Goal: Task Accomplishment & Management: Use online tool/utility

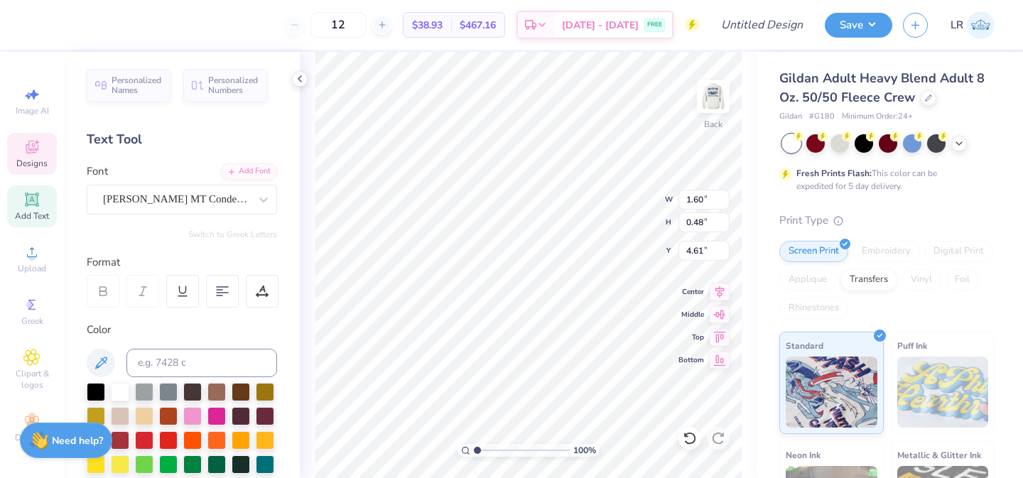
type input "3.50"
type input "0.79"
type input "4.06"
type textarea "P"
type textarea "Family Weekend"
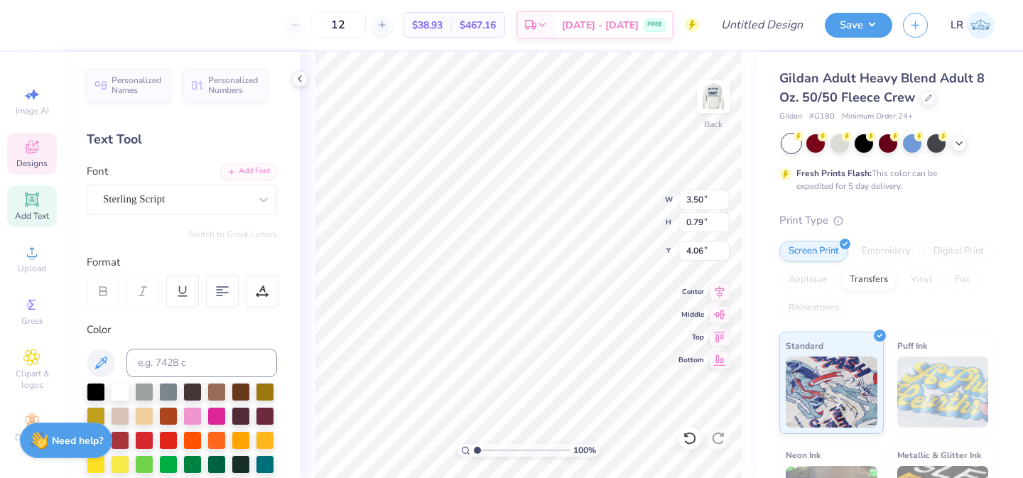
scroll to position [0, 4]
type input "1.60"
type input "0.48"
type input "4.61"
type input "4.79"
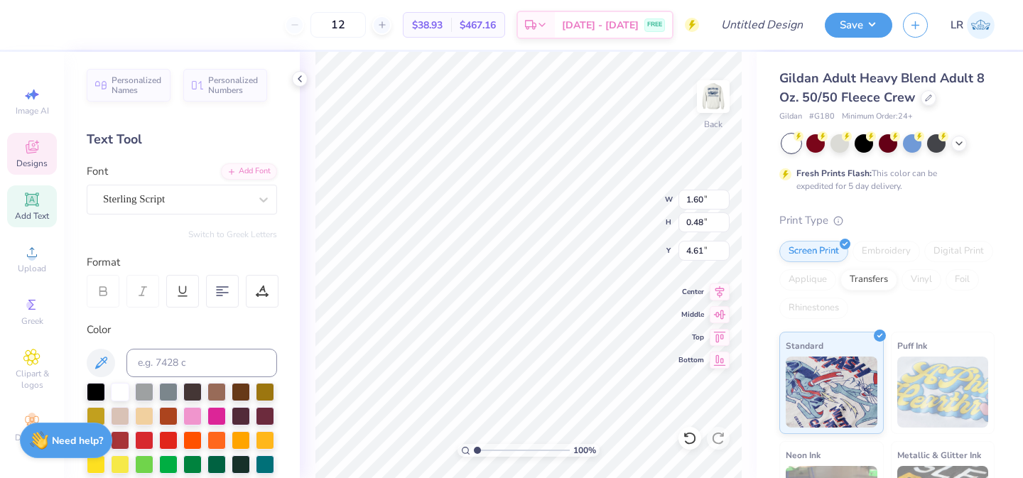
type input "0.81"
type input "4.05"
type input "1.60"
type input "0.48"
type input "4.61"
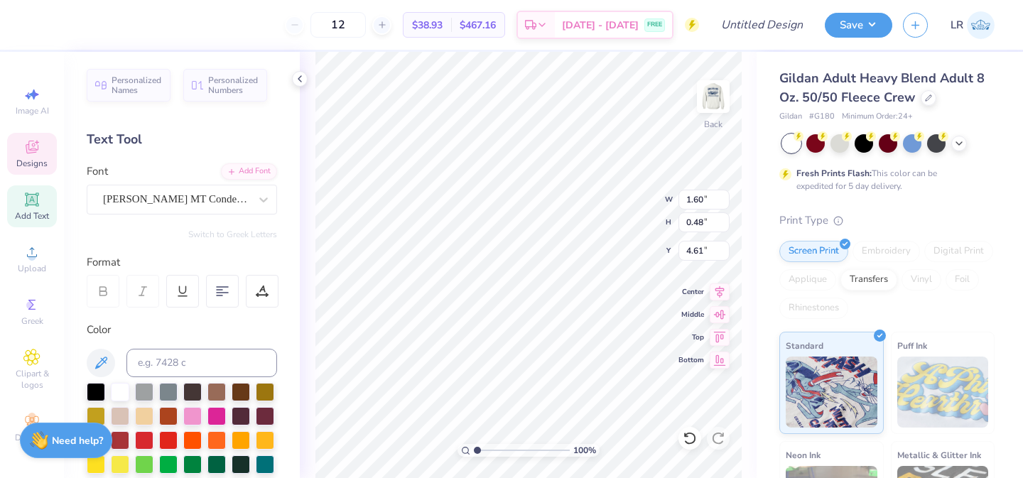
scroll to position [0, 0]
type textarea "2 0 2 5"
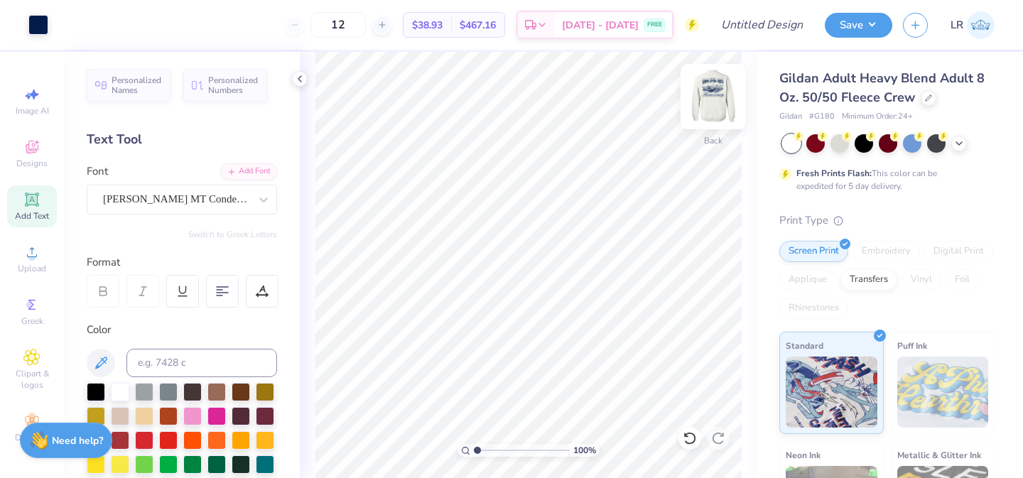
click at [702, 112] on img at bounding box center [713, 96] width 57 height 57
type input "2.89"
type input "0.68"
type input "3.00"
type textarea "2 0 2 5"
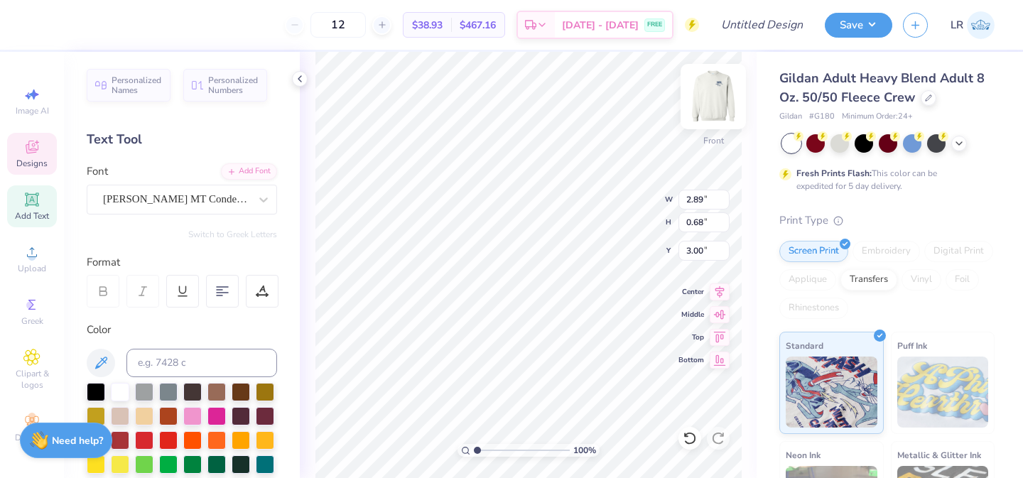
scroll to position [0, 1]
type textarea "Family Weekend"
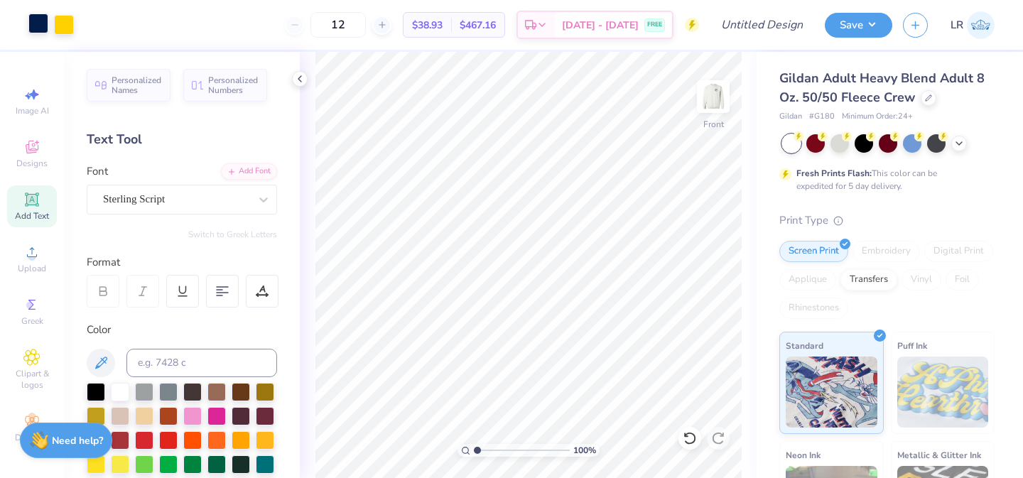
click at [36, 23] on div at bounding box center [38, 23] width 20 height 20
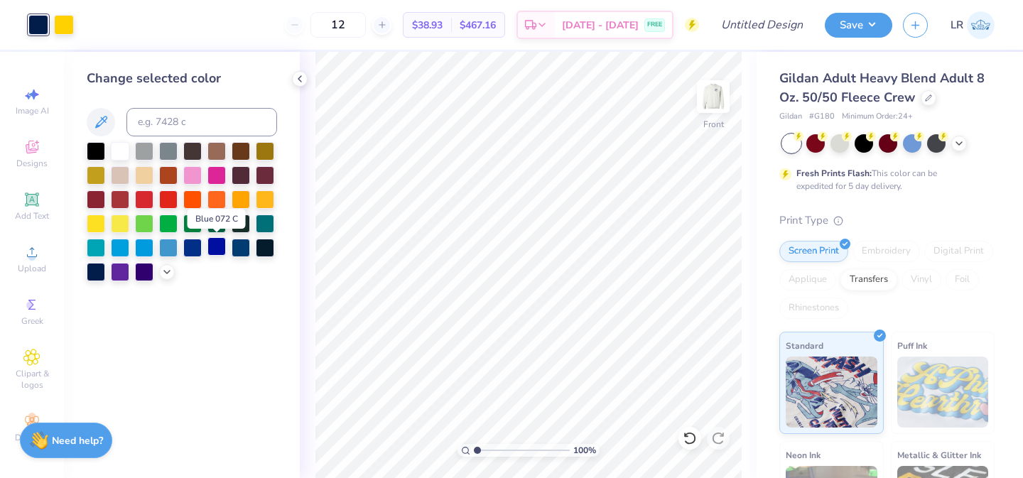
click at [215, 251] on div at bounding box center [216, 246] width 18 height 18
click at [58, 26] on div at bounding box center [64, 23] width 20 height 20
click at [212, 194] on div at bounding box center [216, 198] width 18 height 18
click at [719, 102] on img at bounding box center [713, 96] width 57 height 57
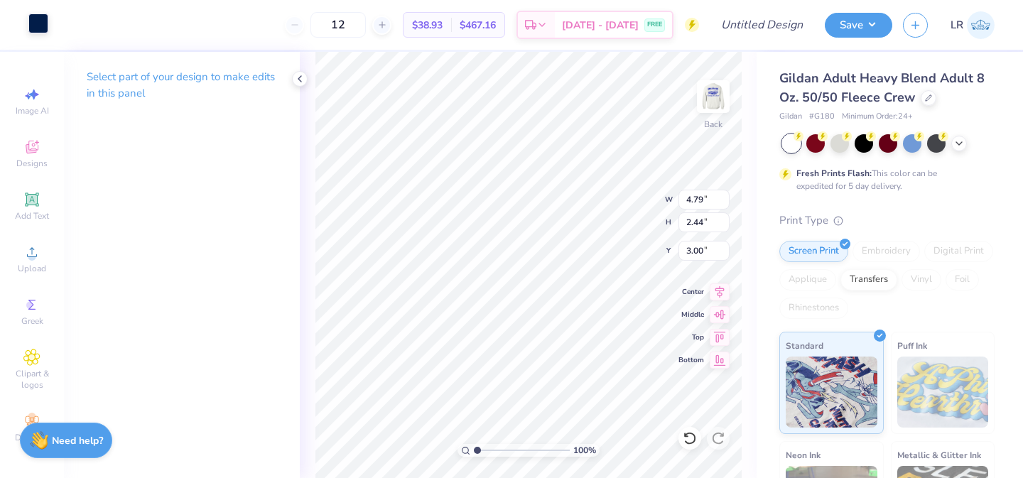
click at [37, 26] on div at bounding box center [38, 23] width 20 height 20
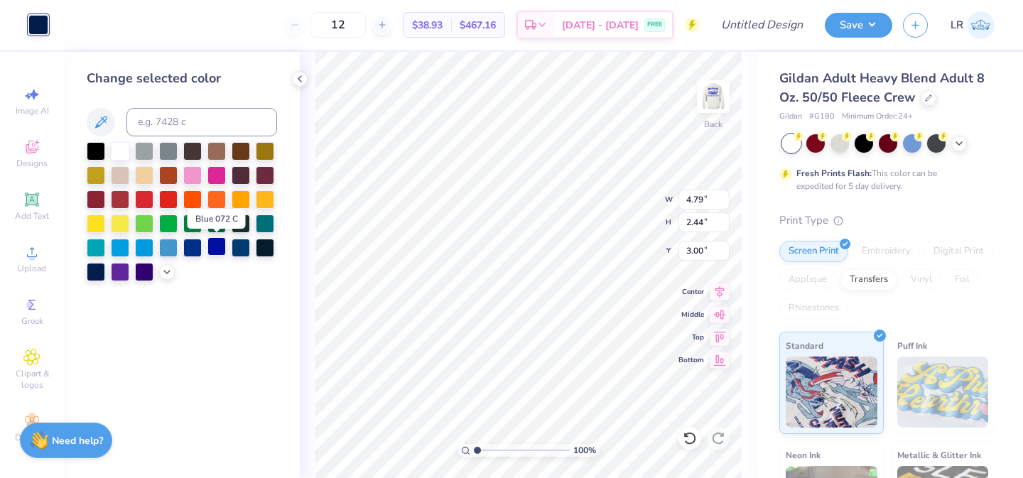
click at [218, 251] on div at bounding box center [216, 246] width 18 height 18
click at [188, 247] on div at bounding box center [192, 246] width 18 height 18
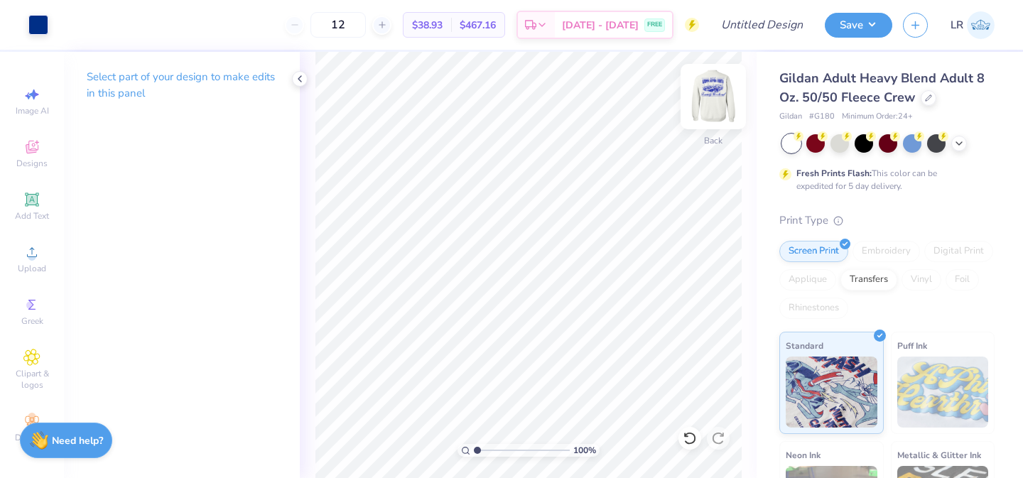
click at [700, 112] on div at bounding box center [712, 96] width 65 height 65
click at [708, 107] on img at bounding box center [713, 96] width 57 height 57
click at [38, 31] on div at bounding box center [38, 25] width 20 height 20
click at [39, 29] on div at bounding box center [38, 23] width 20 height 20
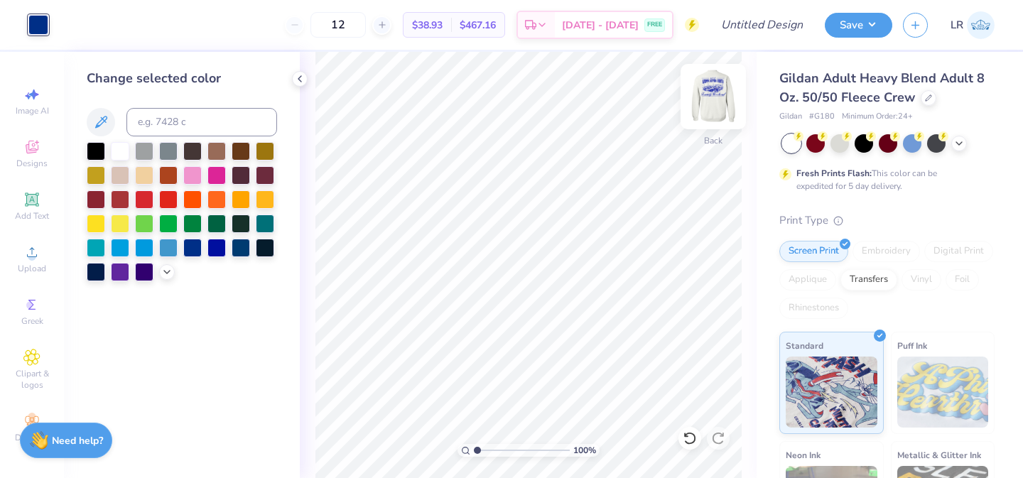
click at [724, 94] on img at bounding box center [713, 96] width 57 height 57
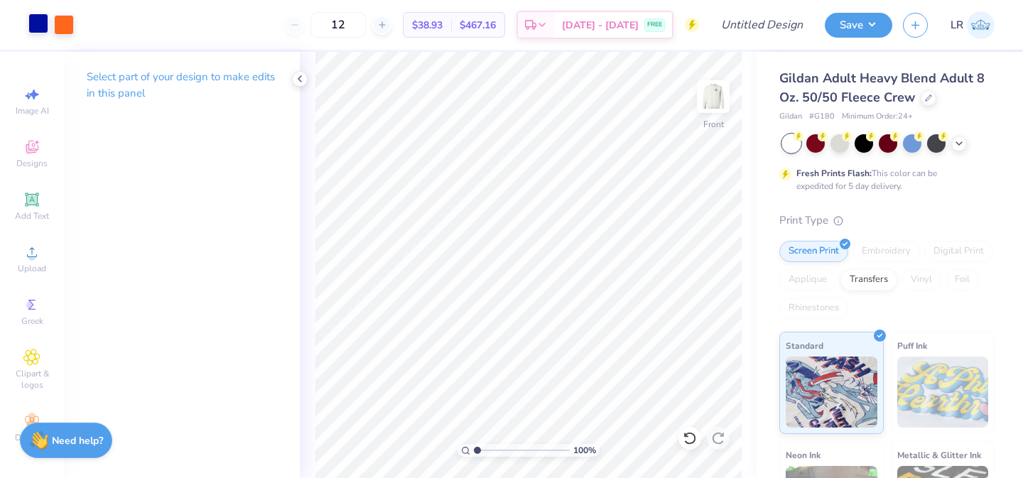
click at [30, 25] on div at bounding box center [38, 23] width 20 height 20
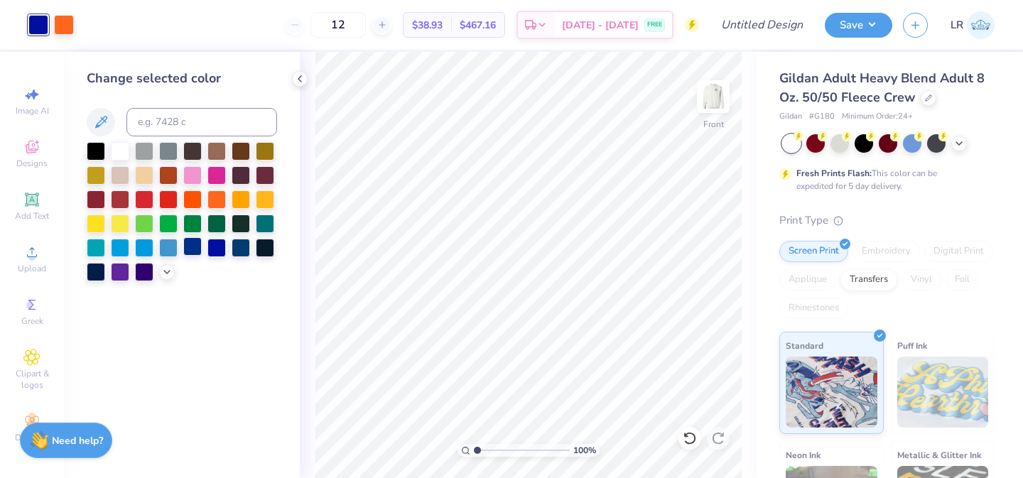
click at [192, 249] on div at bounding box center [192, 246] width 18 height 18
click at [260, 287] on div "Change selected color" at bounding box center [182, 265] width 236 height 426
click at [296, 79] on icon at bounding box center [299, 78] width 11 height 11
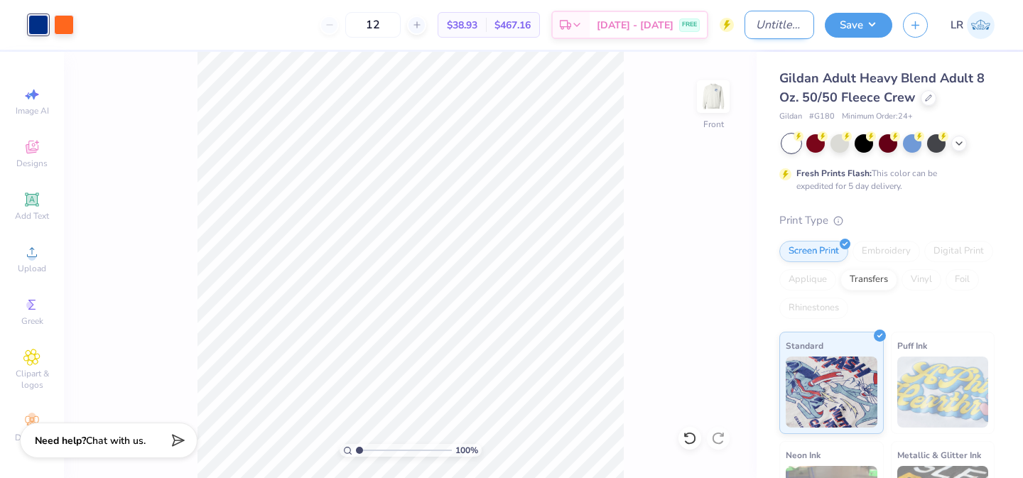
click at [779, 28] on input "Design Title" at bounding box center [779, 25] width 70 height 28
type input "theta family weekend"
click at [861, 31] on button "Save" at bounding box center [858, 23] width 67 height 25
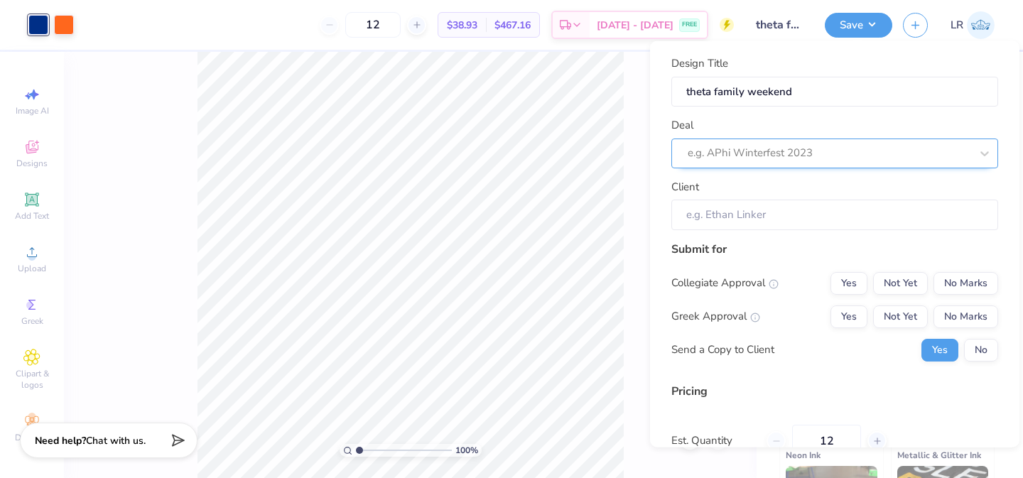
click at [851, 157] on div at bounding box center [829, 152] width 283 height 19
type input "f"
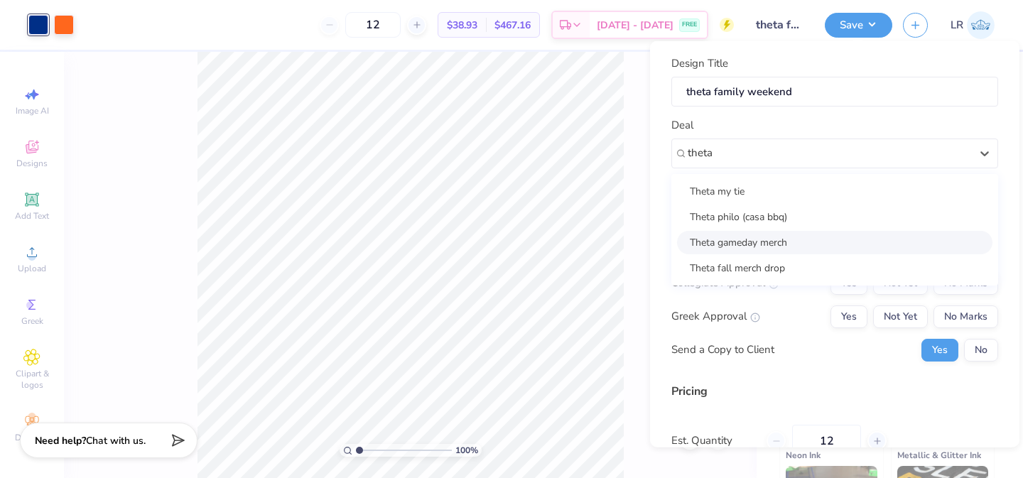
type input "theta"
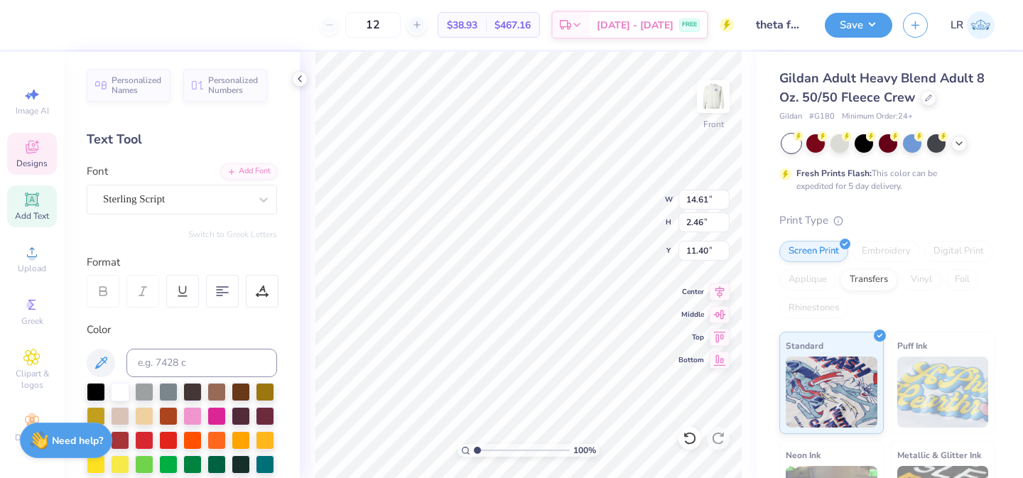
type textarea "F"
type textarea "y"
type textarea "University of Florida"
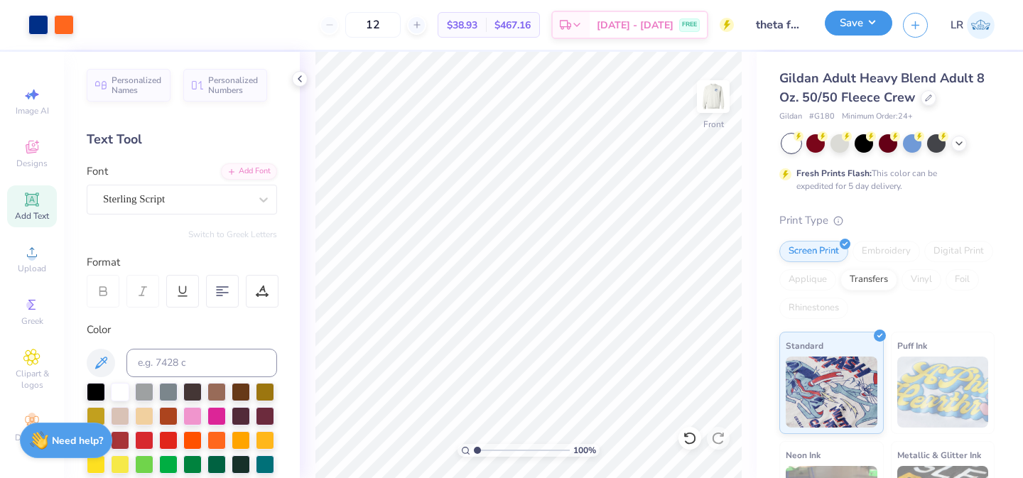
click at [850, 28] on button "Save" at bounding box center [858, 23] width 67 height 25
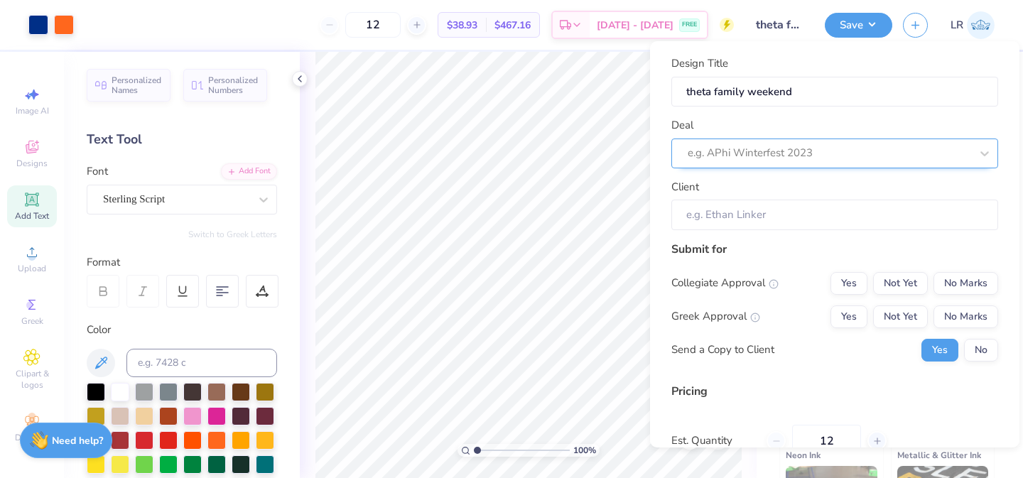
click at [835, 157] on div at bounding box center [829, 152] width 283 height 19
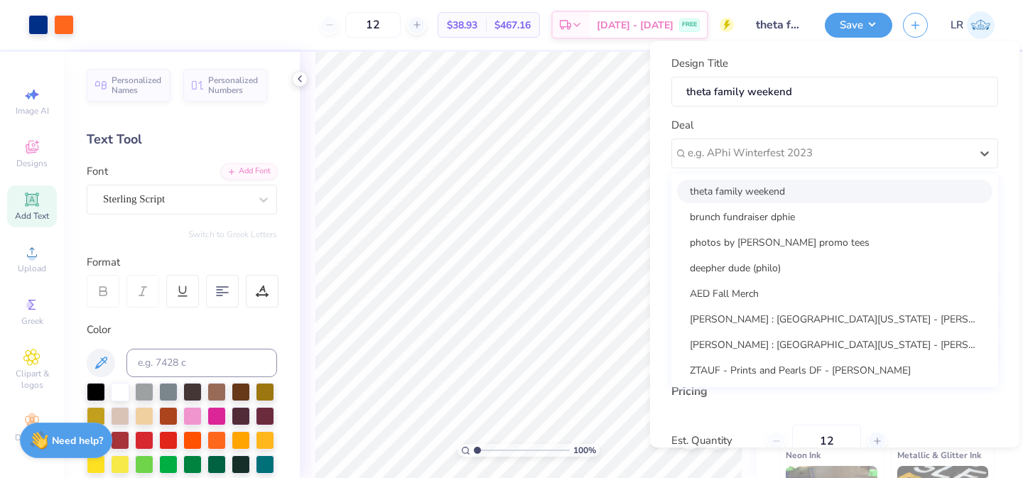
click at [826, 190] on div "theta family weekend" at bounding box center [834, 191] width 315 height 23
type input "Sophia And Sammy"
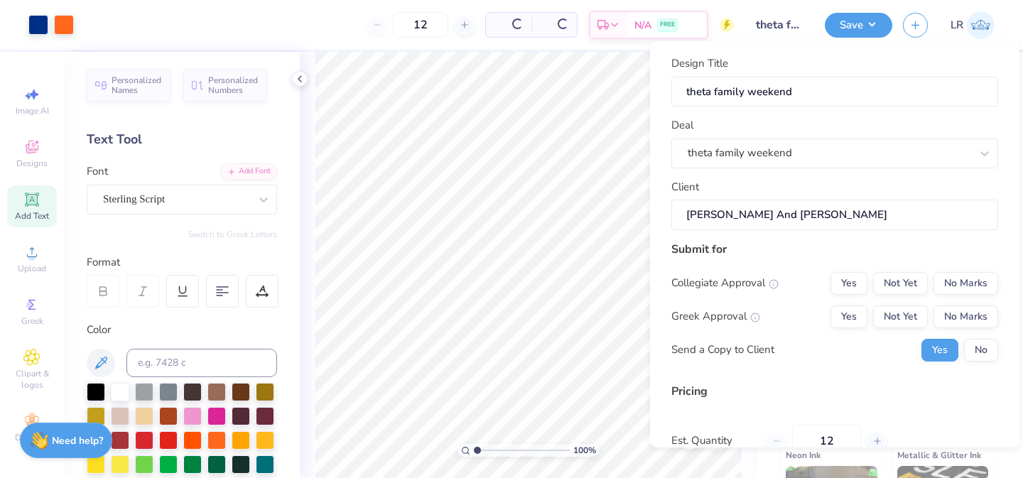
type input "$46.17"
click at [975, 339] on button "No" at bounding box center [981, 350] width 34 height 23
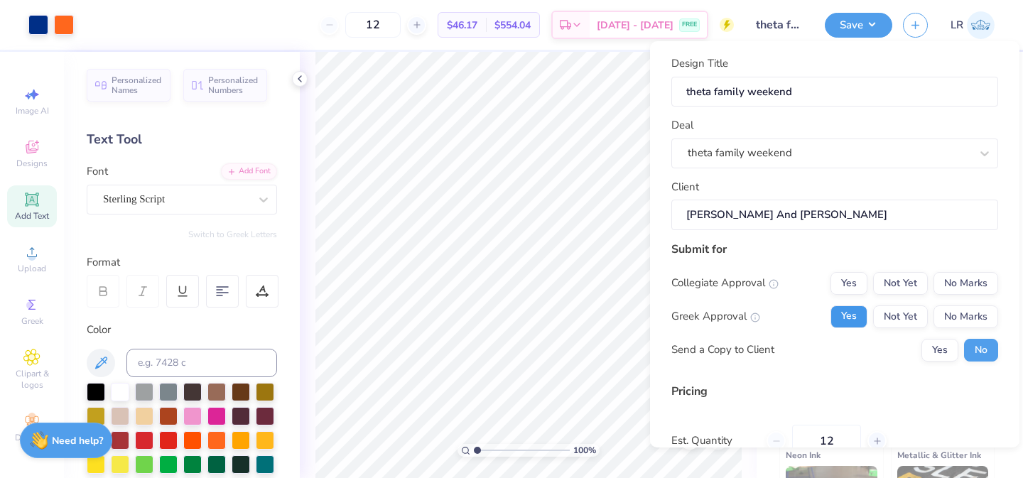
click at [862, 317] on button "Yes" at bounding box center [848, 316] width 37 height 23
click at [859, 294] on div "Collegiate Approval Yes Not Yet No Marks Greek Approval Yes Not Yet No Marks Se…" at bounding box center [834, 316] width 327 height 89
click at [858, 286] on button "Yes" at bounding box center [848, 283] width 37 height 23
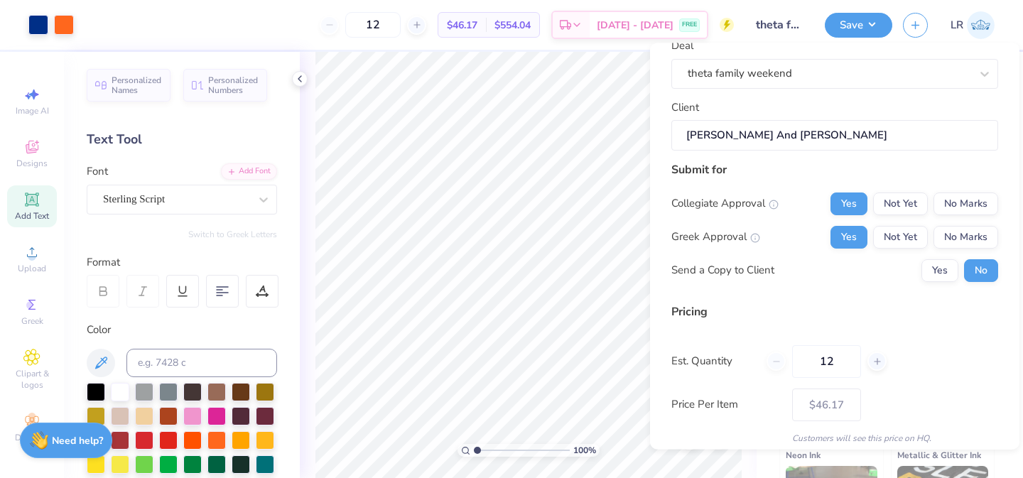
scroll to position [83, 0]
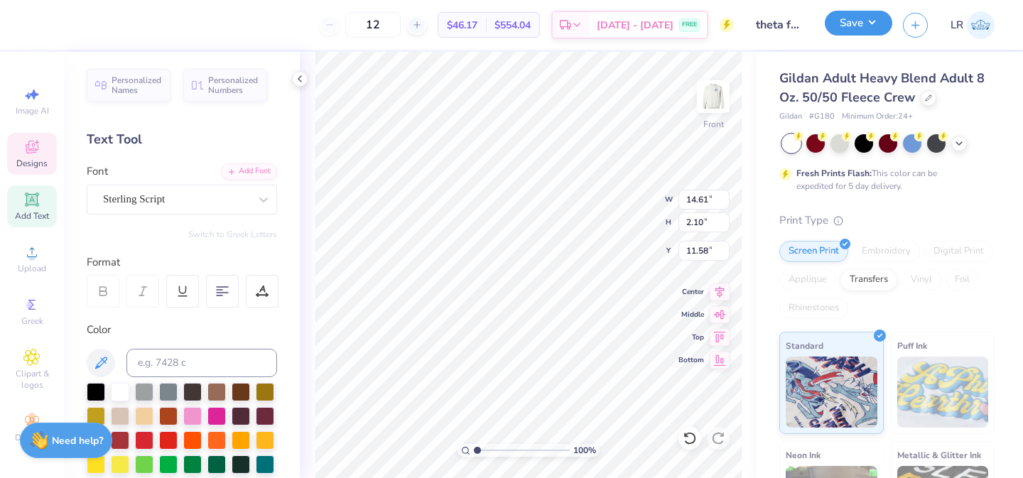
click at [850, 31] on button "Save" at bounding box center [858, 23] width 67 height 25
click at [851, 22] on button "Save" at bounding box center [858, 23] width 67 height 25
click at [852, 29] on button "Save" at bounding box center [858, 23] width 67 height 25
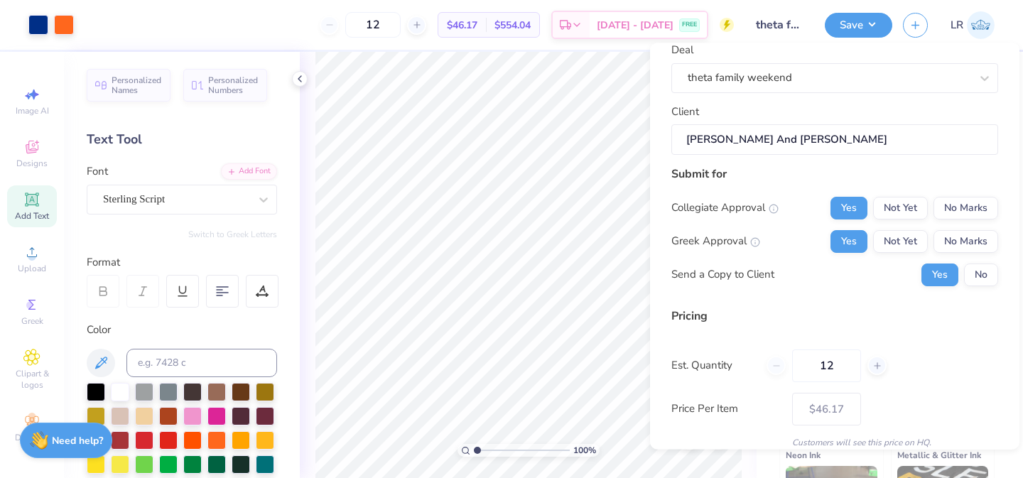
scroll to position [135, 0]
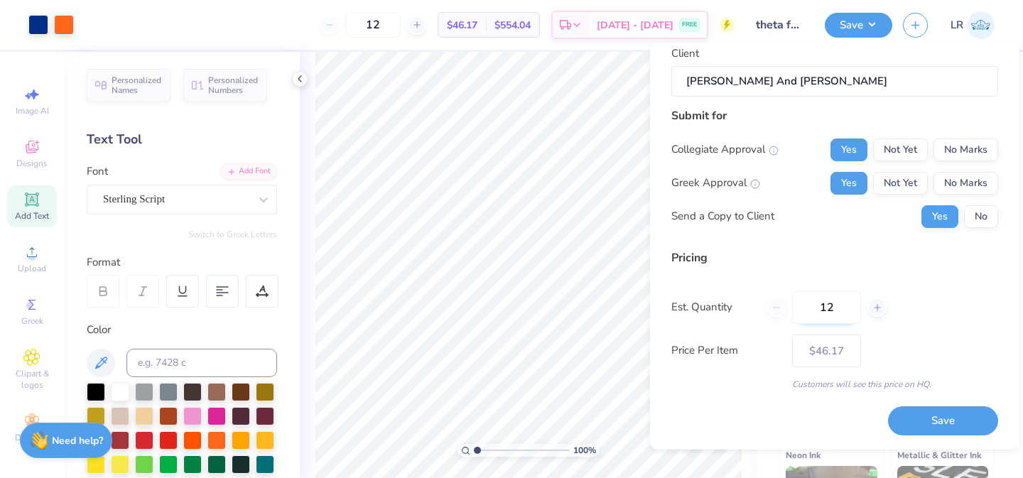
click at [840, 313] on input "12" at bounding box center [826, 307] width 69 height 33
type input "1"
type input "0"
type input "024"
type input "24"
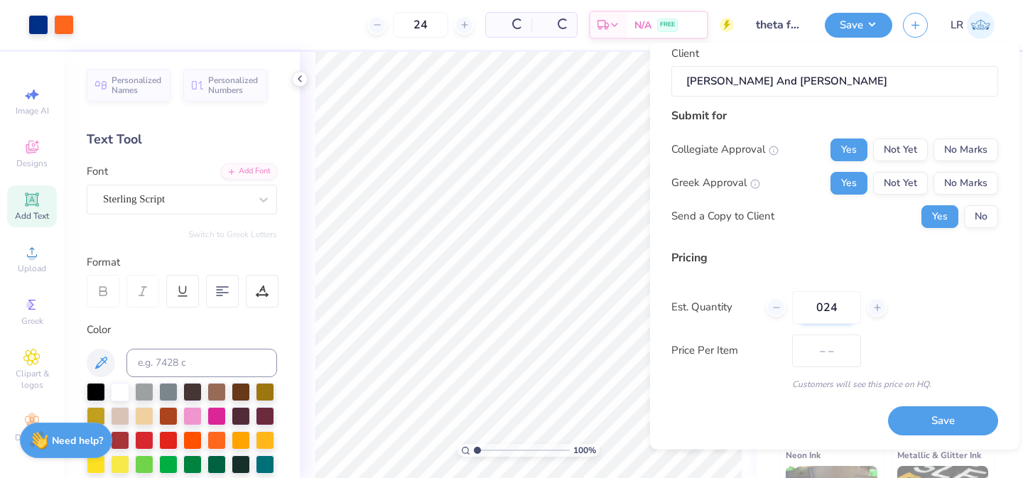
type input "$32.41"
click at [826, 308] on input "024" at bounding box center [826, 307] width 69 height 33
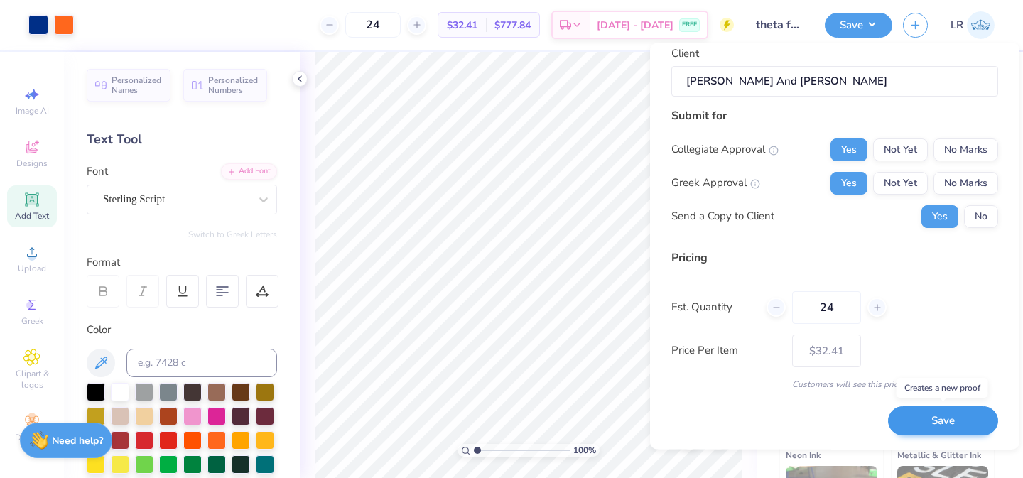
type input "24"
drag, startPoint x: 912, startPoint y: 422, endPoint x: 891, endPoint y: 234, distance: 189.4
click at [891, 234] on div "Design Title theta family weekend Deal theta family weekend Client Sophia And S…" at bounding box center [834, 180] width 327 height 514
click at [979, 221] on button "No" at bounding box center [981, 216] width 34 height 23
click at [940, 418] on button "Save" at bounding box center [943, 421] width 110 height 29
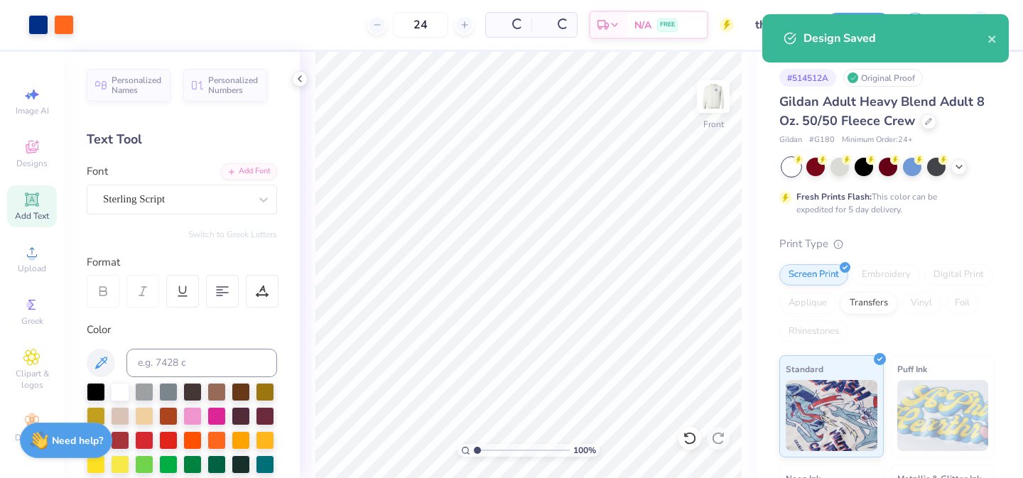
type input "$27.33"
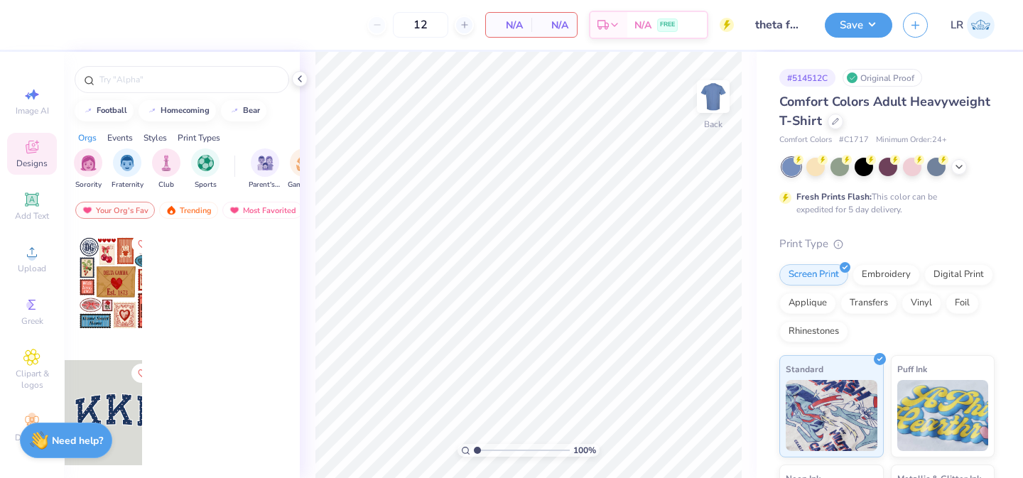
click at [36, 151] on icon at bounding box center [31, 148] width 11 height 9
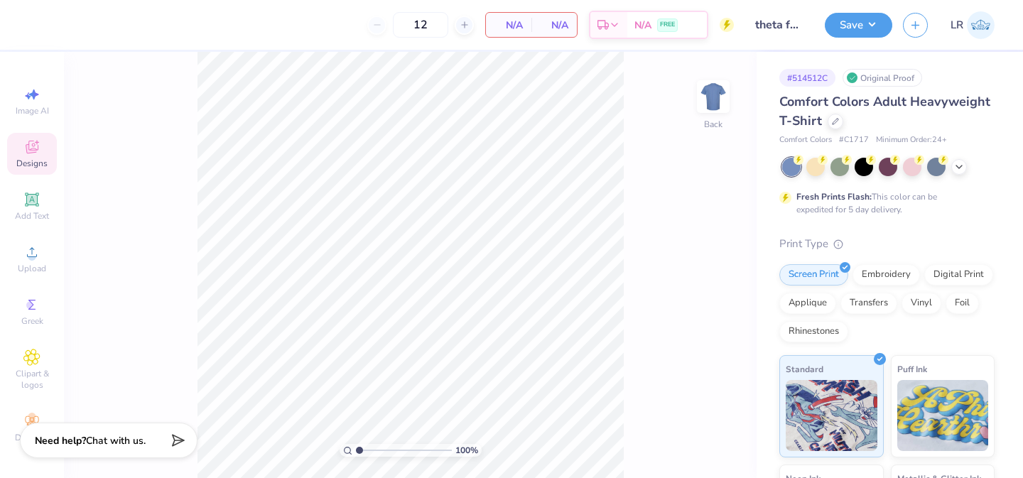
click at [27, 155] on icon at bounding box center [31, 147] width 17 height 17
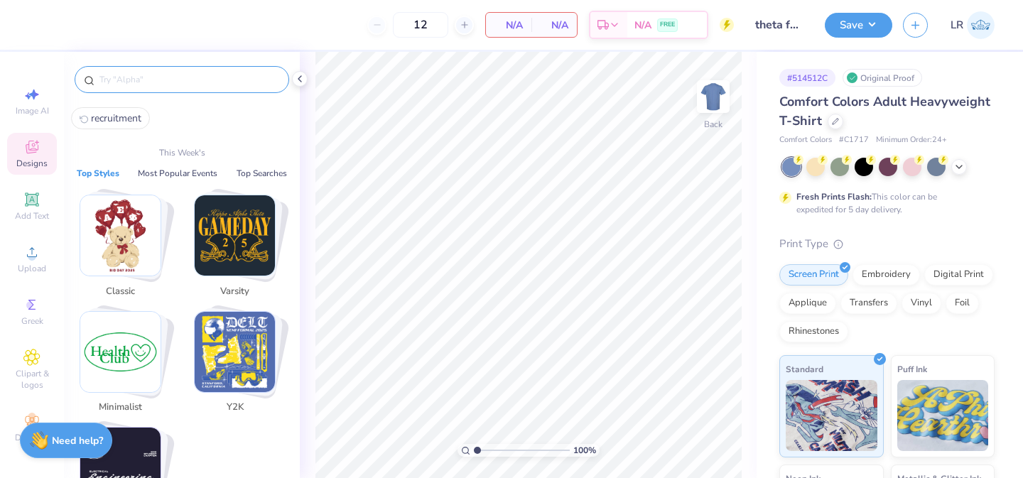
click at [153, 74] on input "text" at bounding box center [189, 79] width 182 height 14
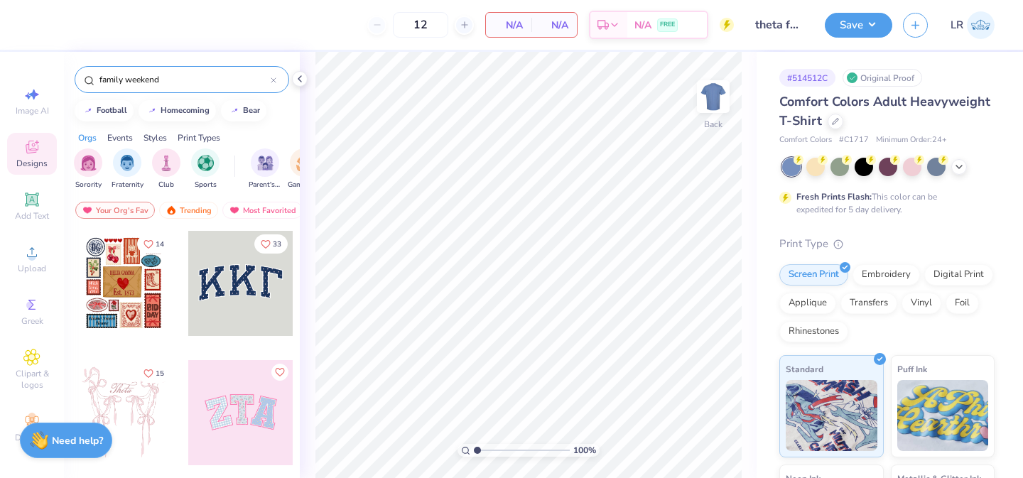
type input "family weekend"
click at [836, 126] on div at bounding box center [835, 120] width 16 height 16
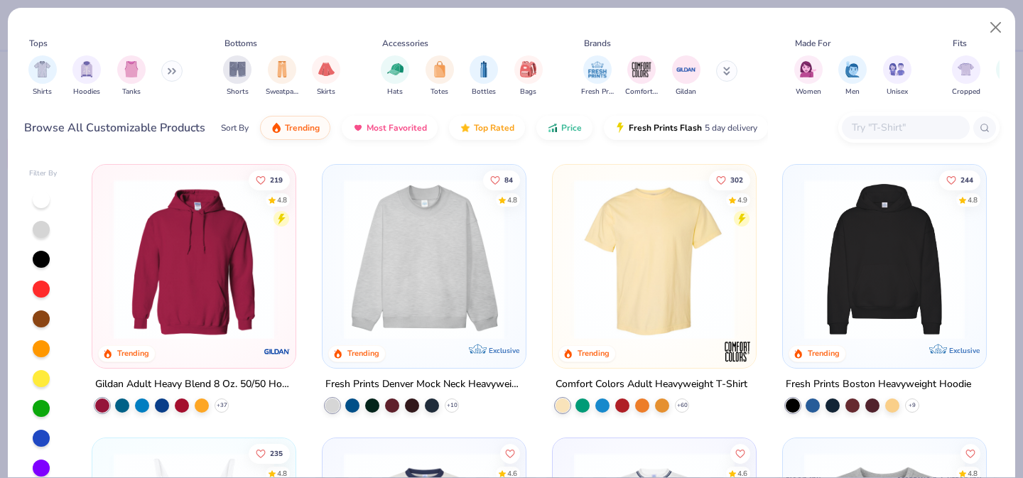
click at [170, 75] on button at bounding box center [171, 70] width 21 height 21
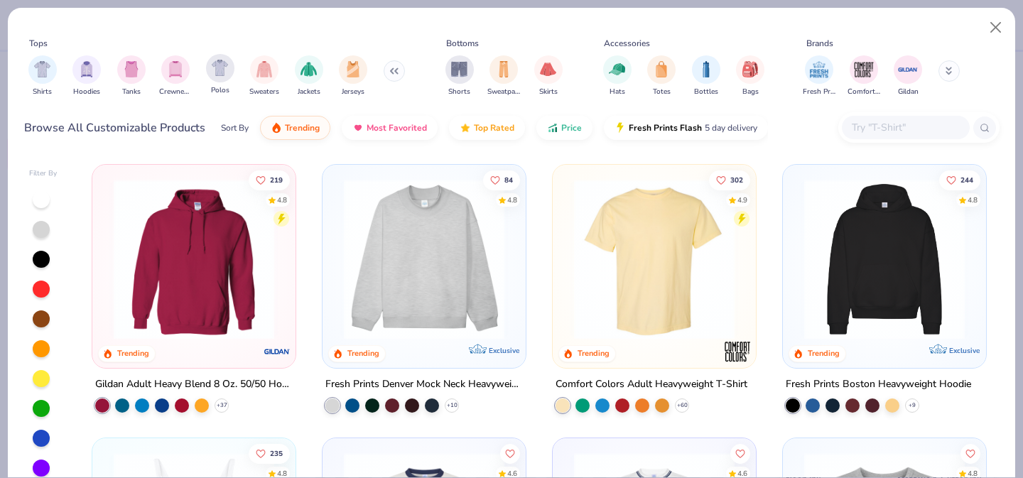
click at [210, 80] on div "Polos" at bounding box center [220, 75] width 28 height 42
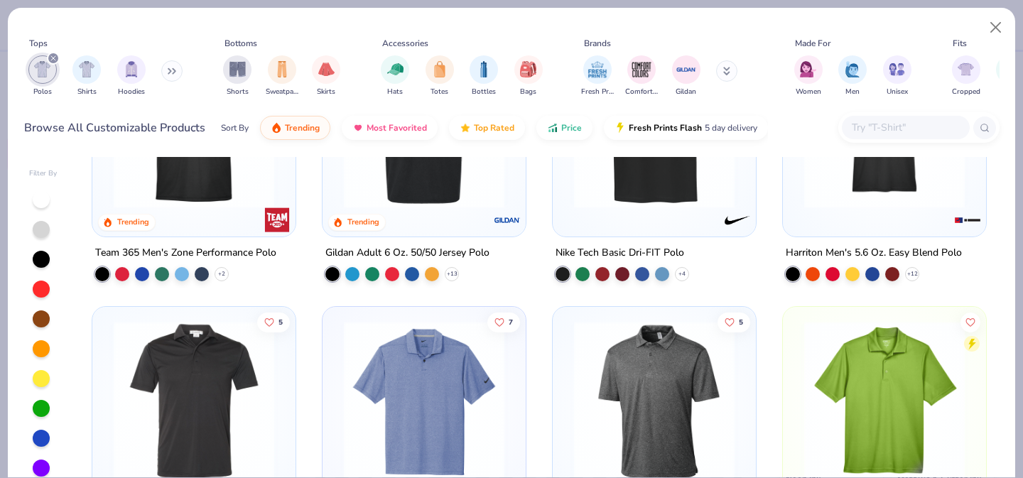
scroll to position [132, 0]
click at [146, 271] on div at bounding box center [142, 272] width 14 height 14
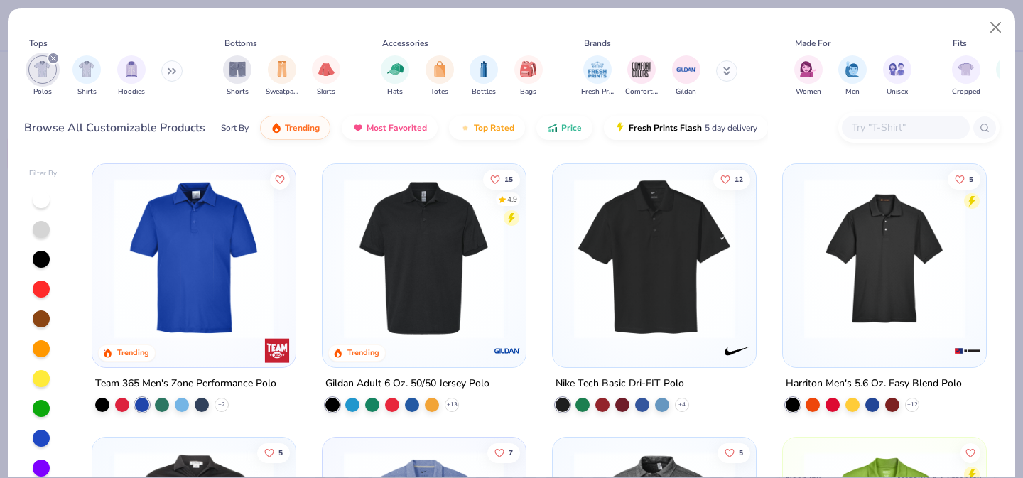
scroll to position [0, 0]
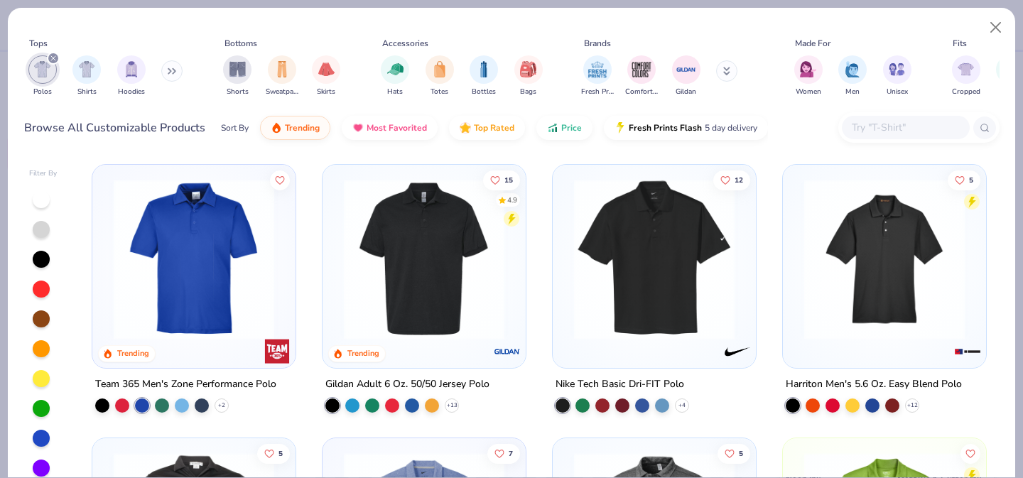
click at [624, 233] on img at bounding box center [654, 259] width 175 height 161
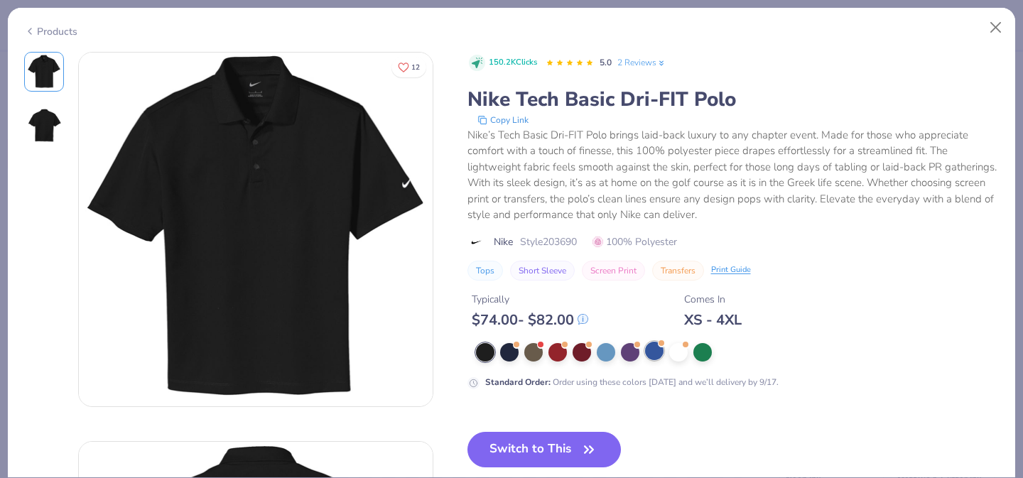
click at [652, 356] on div at bounding box center [654, 351] width 18 height 18
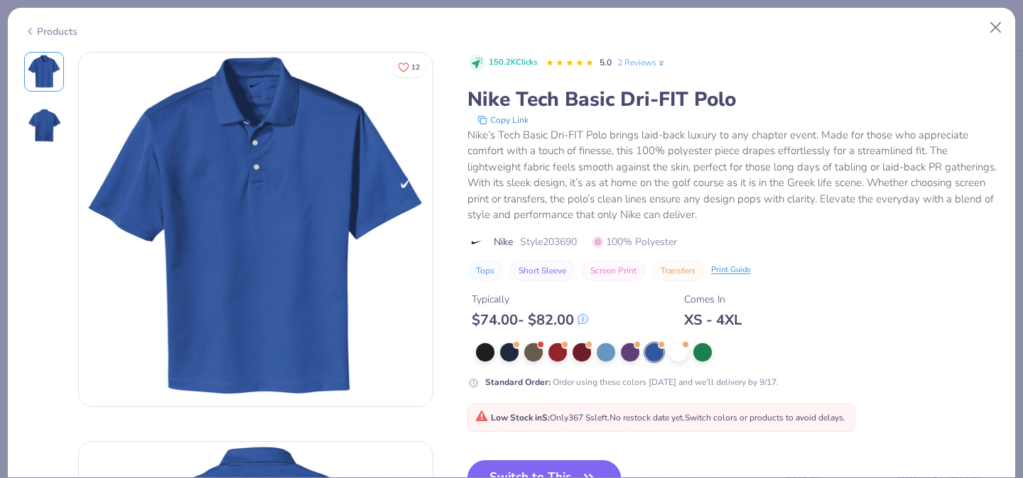
click at [506, 466] on button "Switch to This" at bounding box center [544, 478] width 154 height 36
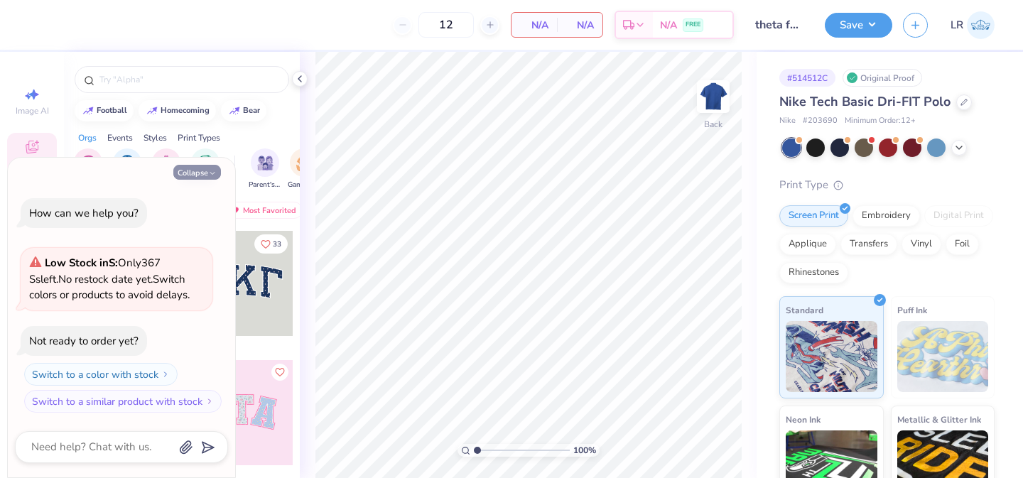
click at [180, 175] on button "Collapse" at bounding box center [197, 172] width 48 height 15
type textarea "x"
